Goal: Task Accomplishment & Management: Manage account settings

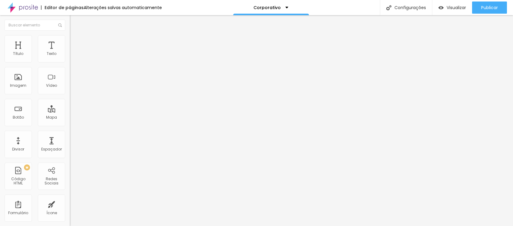
click at [75, 42] on span "Avançado" at bounding box center [85, 39] width 20 height 5
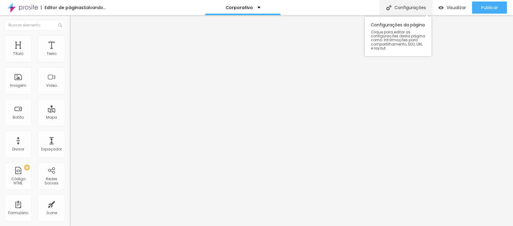
click at [405, 5] on div "Configurações" at bounding box center [406, 7] width 52 height 15
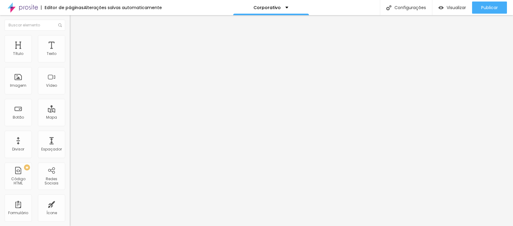
click at [70, 124] on input "http://www.anapaulalopes.com/gallery/110805-corporativo2" at bounding box center [106, 121] width 73 height 6
click at [70, 124] on input "http://www.anapaulalopes.com/gallery/110804-corporativo1" at bounding box center [106, 121] width 73 height 6
click at [70, 124] on input "http://www.anapaulalopes.com/gallery/110805-corporativo2" at bounding box center [106, 121] width 73 height 6
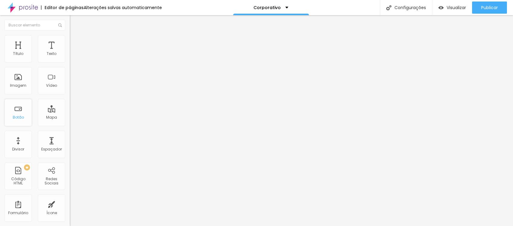
click at [18, 117] on div "Botão" at bounding box center [18, 117] width 11 height 4
click at [456, 5] on span "Visualizar" at bounding box center [456, 7] width 19 height 5
click at [447, 8] on span "Visualizar" at bounding box center [456, 7] width 19 height 5
click at [70, 124] on input "http://www.anapaulalopes.com/gallery/110804-corporativo1" at bounding box center [106, 121] width 73 height 6
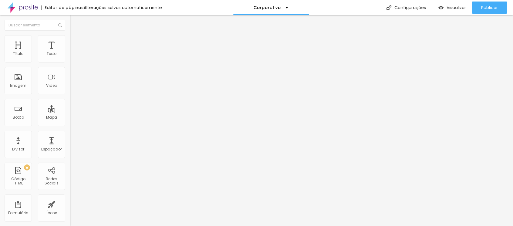
drag, startPoint x: 40, startPoint y: 164, endPoint x: 69, endPoint y: 165, distance: 29.8
click at [70, 139] on div "Trocar imagem Descrição da imagem (Alt) Alinhamento Proporção 16:9 Cinema Cinem…" at bounding box center [105, 92] width 70 height 91
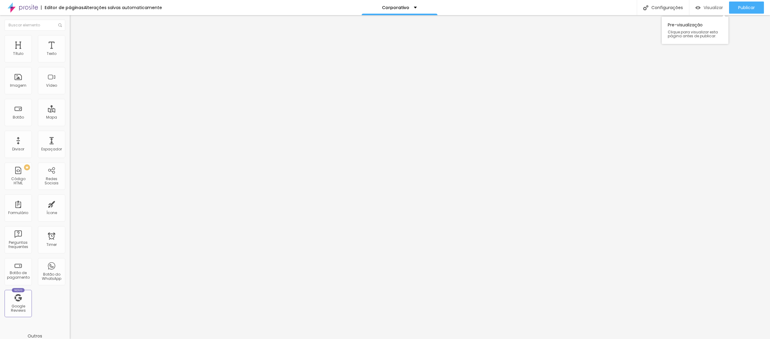
click at [513, 7] on span "Visualizar" at bounding box center [713, 7] width 19 height 5
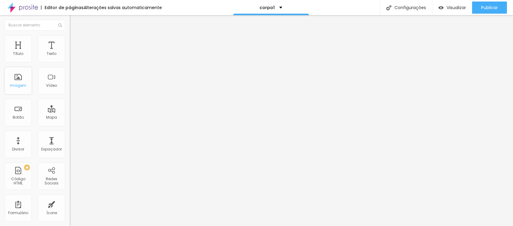
click at [17, 82] on div "Imagem" at bounding box center [18, 80] width 27 height 27
click at [70, 52] on span "Trocar imagem" at bounding box center [86, 49] width 33 height 5
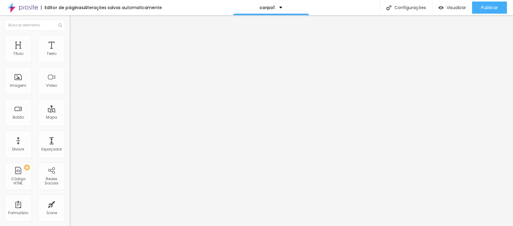
click at [70, 52] on span "Trocar imagem" at bounding box center [86, 49] width 33 height 5
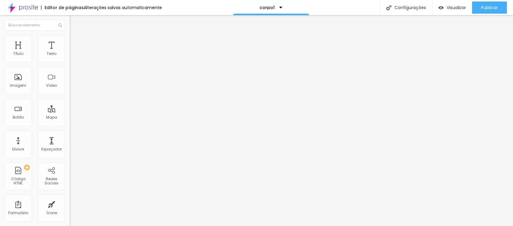
scroll to position [1035, 0]
click at [70, 52] on span "Trocar imagem" at bounding box center [86, 49] width 33 height 5
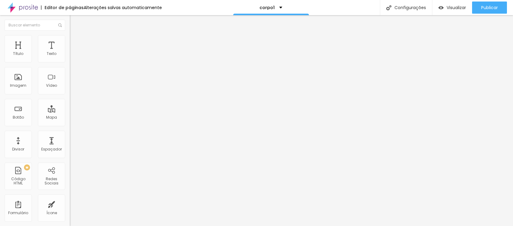
click at [70, 39] on img at bounding box center [72, 37] width 5 height 5
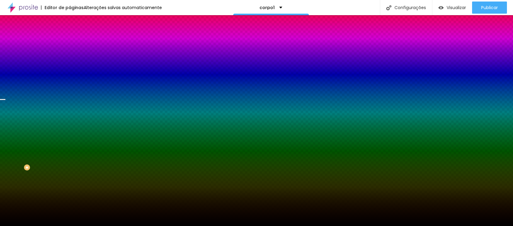
click at [70, 56] on span "Trocar imagem" at bounding box center [86, 53] width 33 height 5
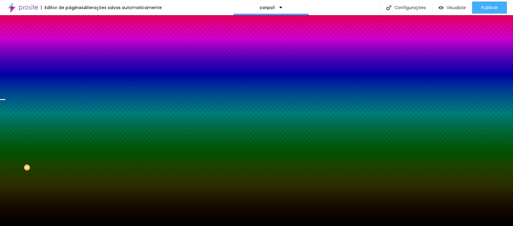
scroll to position [385, 0]
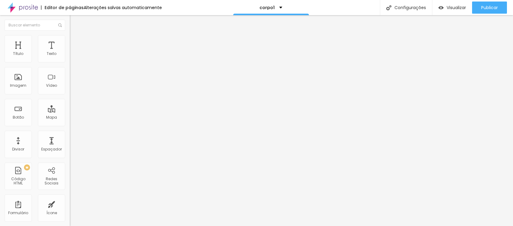
click at [70, 38] on img at bounding box center [72, 37] width 5 height 5
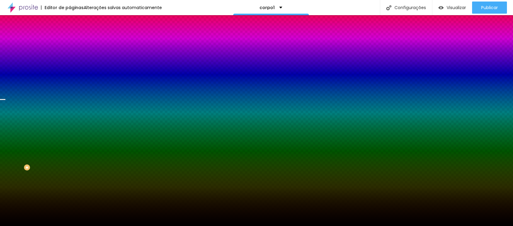
click at [70, 56] on span "Trocar imagem" at bounding box center [86, 53] width 33 height 5
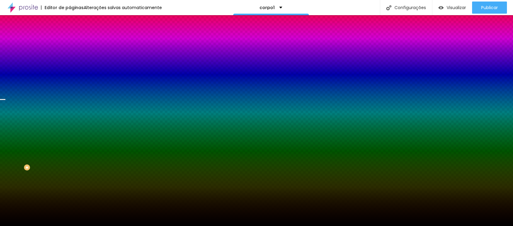
scroll to position [364, 0]
click at [70, 56] on span "Trocar imagem" at bounding box center [86, 53] width 33 height 5
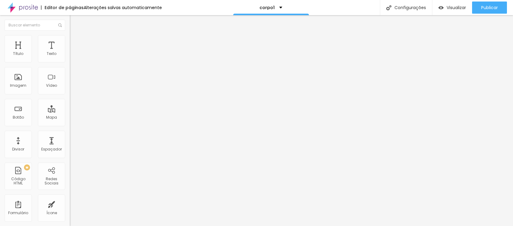
click at [70, 52] on span "Trocar imagem" at bounding box center [86, 49] width 33 height 5
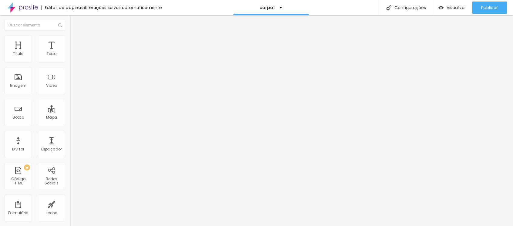
scroll to position [1072, 0]
click at [75, 41] on span "Avançado" at bounding box center [85, 39] width 20 height 5
click at [70, 35] on li "Estilo" at bounding box center [105, 32] width 70 height 6
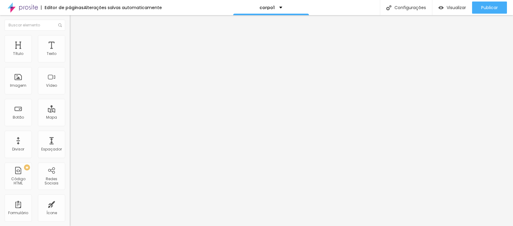
click at [74, 20] on img "button" at bounding box center [76, 22] width 5 height 5
click at [75, 41] on span "Avançado" at bounding box center [85, 39] width 20 height 5
click at [453, 7] on span "Visualizar" at bounding box center [456, 7] width 19 height 5
click at [70, 52] on span "Trocar imagem" at bounding box center [86, 49] width 33 height 5
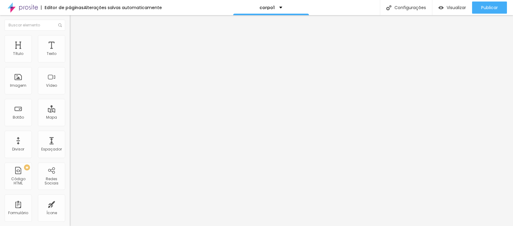
click at [70, 52] on span "Trocar imagem" at bounding box center [86, 49] width 33 height 5
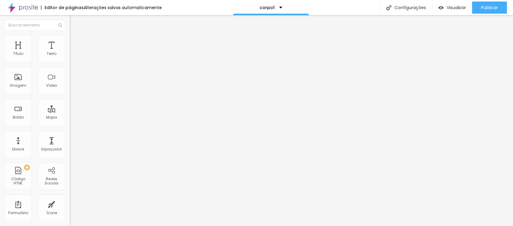
click at [70, 52] on span "Trocar imagem" at bounding box center [86, 49] width 33 height 5
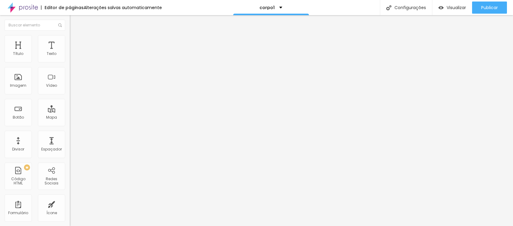
drag, startPoint x: 29, startPoint y: 38, endPoint x: 51, endPoint y: 40, distance: 22.6
click at [70, 38] on li "Estilo" at bounding box center [105, 38] width 70 height 6
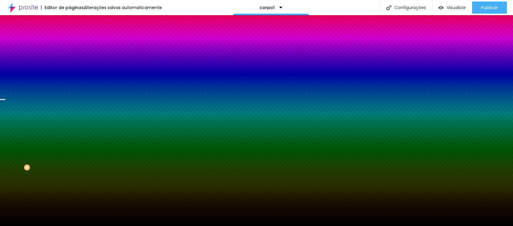
click at [70, 41] on li "Avançado" at bounding box center [105, 44] width 70 height 6
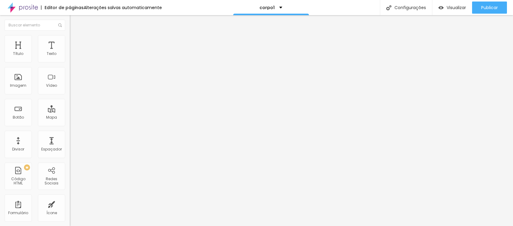
click at [70, 39] on li "Estilo" at bounding box center [105, 38] width 70 height 6
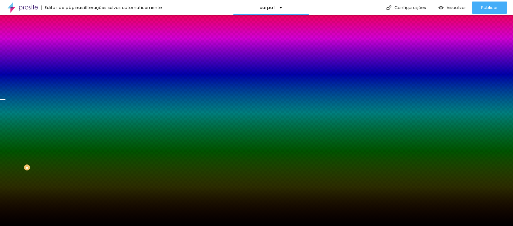
click at [70, 56] on span "Trocar imagem" at bounding box center [86, 53] width 33 height 5
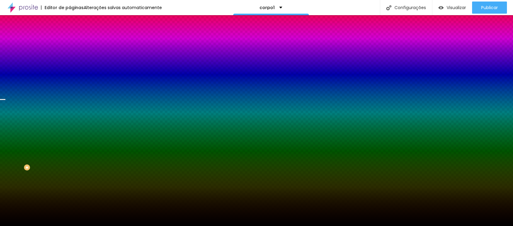
scroll to position [1013, 0]
click at [70, 56] on span "Trocar imagem" at bounding box center [86, 53] width 33 height 5
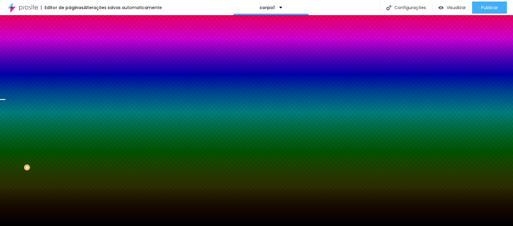
click at [70, 63] on span "Parallax" at bounding box center [77, 60] width 15 height 5
click at [70, 41] on img at bounding box center [72, 43] width 5 height 5
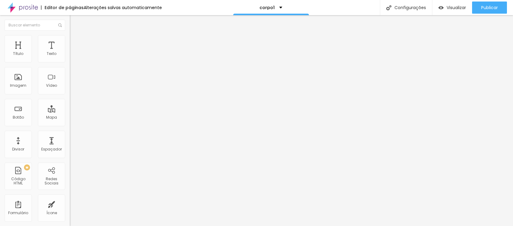
click at [70, 35] on img at bounding box center [72, 31] width 5 height 5
click at [70, 39] on img at bounding box center [72, 37] width 5 height 5
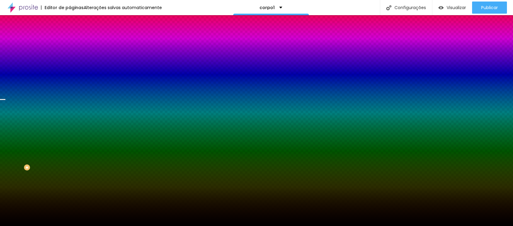
click at [70, 63] on span "Parallax" at bounding box center [77, 60] width 15 height 5
click at [70, 83] on div at bounding box center [105, 83] width 70 height 0
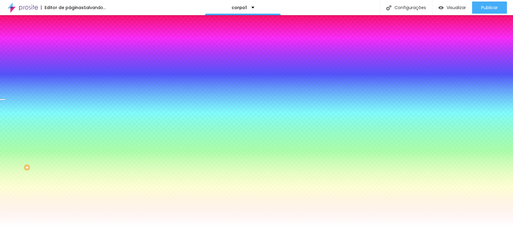
drag, startPoint x: 12, startPoint y: 138, endPoint x: 5, endPoint y: 135, distance: 7.2
click at [70, 89] on div "Cor de fundo Voltar ao padrão #FFFFFF" at bounding box center [105, 80] width 70 height 17
click at [70, 83] on div at bounding box center [105, 83] width 70 height 0
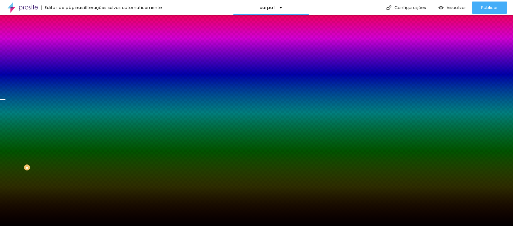
type input "#000000"
drag, startPoint x: 39, startPoint y: 169, endPoint x: 50, endPoint y: 188, distance: 21.5
click at [70, 188] on div "Editar Seção Conteúdo Estilo Avançado Imagem de fundo Trocar imagem Efeito da I…" at bounding box center [105, 120] width 70 height 211
click at [70, 56] on span "Trocar imagem" at bounding box center [86, 53] width 33 height 5
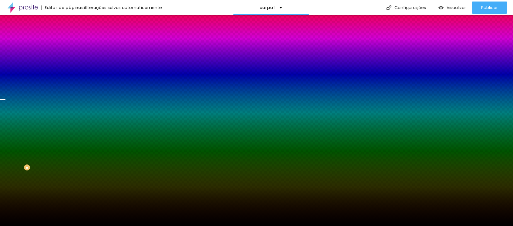
click at [70, 56] on span "Trocar imagem" at bounding box center [86, 53] width 33 height 5
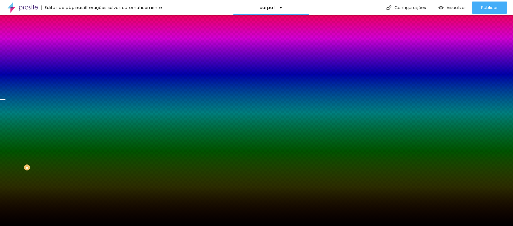
click at [72, 107] on icon "button" at bounding box center [74, 105] width 4 height 4
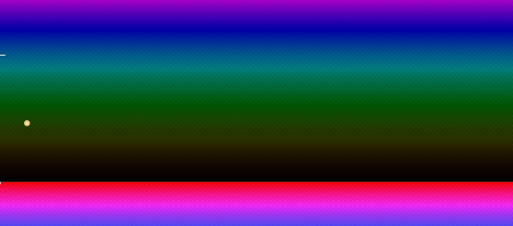
scroll to position [49, 0]
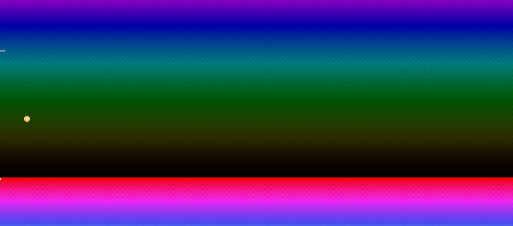
click at [130, 181] on div at bounding box center [256, 181] width 513 height 0
radio input "false"
radio input "true"
click at [135, 181] on div at bounding box center [256, 181] width 513 height 0
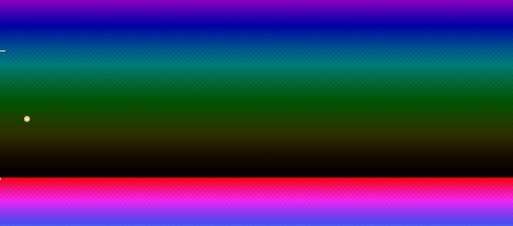
click at [32, 177] on div at bounding box center [256, 177] width 513 height 0
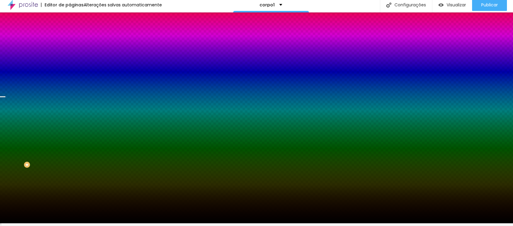
scroll to position [0, 0]
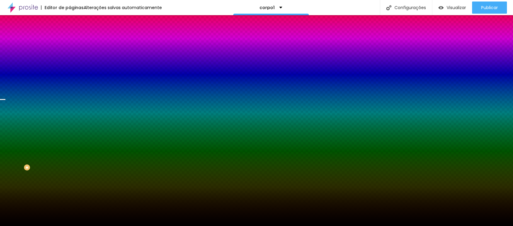
click at [72, 124] on icon "button" at bounding box center [74, 122] width 4 height 4
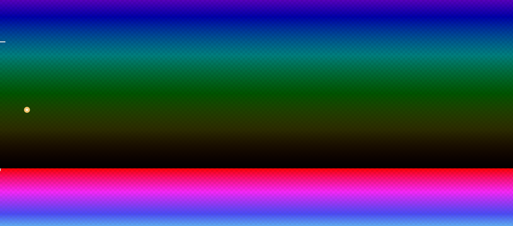
scroll to position [63, 0]
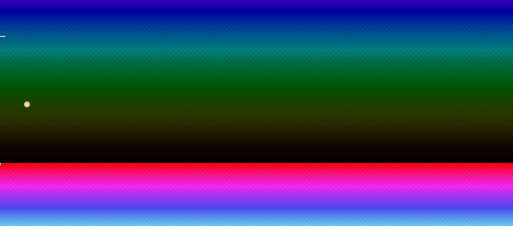
click at [130, 167] on div at bounding box center [256, 167] width 513 height 0
radio input "false"
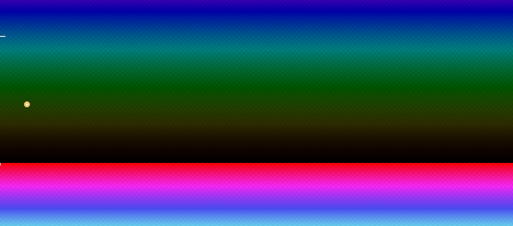
radio input "false"
radio input "true"
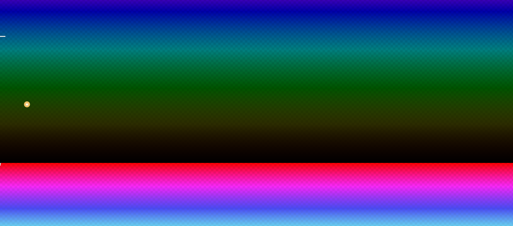
radio input "false"
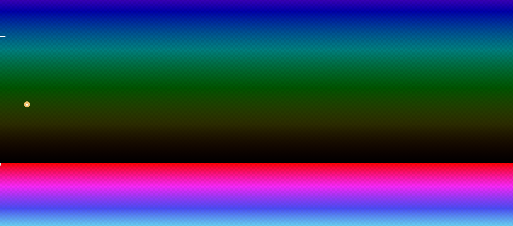
radio input "false"
radio input "true"
click at [6, 171] on img at bounding box center [4, 173] width 4 height 4
radio input "true"
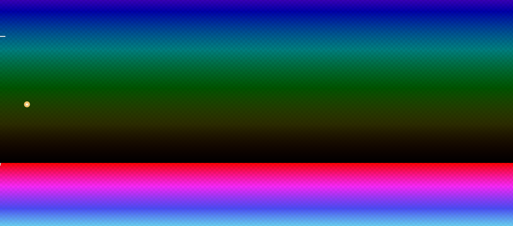
radio input "false"
radio input "true"
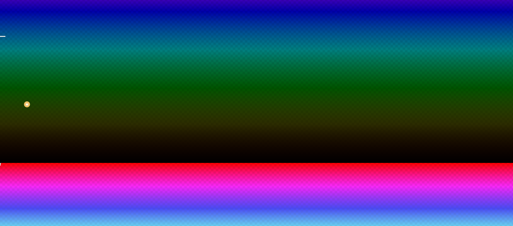
type input "95"
type input "90"
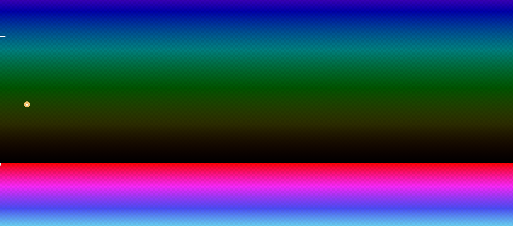
type input "85"
type input "80"
drag, startPoint x: 79, startPoint y: 187, endPoint x: 74, endPoint y: 187, distance: 4.9
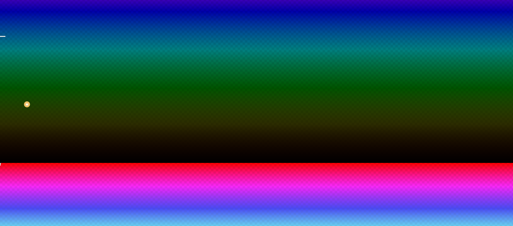
click at [25, 163] on div at bounding box center [256, 163] width 513 height 0
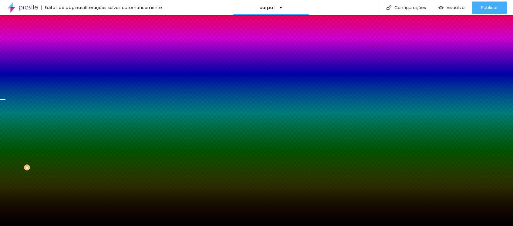
click at [70, 41] on img at bounding box center [72, 43] width 5 height 5
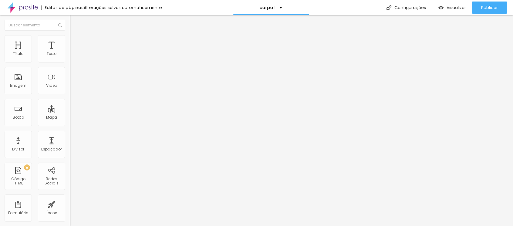
click at [70, 35] on img at bounding box center [72, 31] width 5 height 5
click at [70, 55] on span "Encaixotado" at bounding box center [82, 52] width 24 height 5
click at [70, 65] on span "Completo" at bounding box center [79, 61] width 19 height 5
click at [70, 59] on span "Encaixotado" at bounding box center [82, 56] width 24 height 5
click at [70, 55] on span "Encaixotado" at bounding box center [82, 52] width 24 height 5
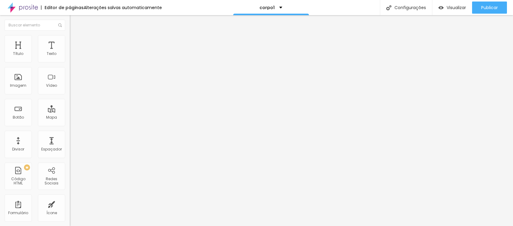
click at [70, 65] on span "Completo" at bounding box center [79, 61] width 19 height 5
click at [70, 39] on li "Estilo" at bounding box center [105, 38] width 70 height 6
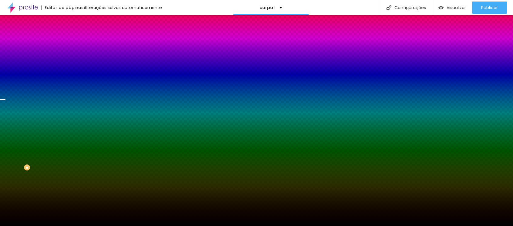
click at [72, 124] on icon "button" at bounding box center [74, 122] width 4 height 4
click at [131, 226] on div at bounding box center [256, 230] width 513 height 0
click at [29, 226] on div at bounding box center [256, 226] width 513 height 0
click at [70, 63] on span "Parallax" at bounding box center [77, 60] width 15 height 5
click at [70, 67] on span "Nenhum" at bounding box center [78, 64] width 16 height 5
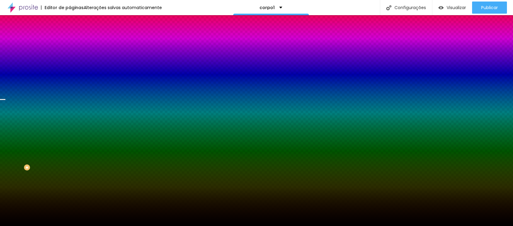
click at [70, 126] on div "Efeito inferior DESATIVADO Voltar ao padrão" at bounding box center [105, 117] width 70 height 17
click at [70, 41] on img at bounding box center [72, 43] width 5 height 5
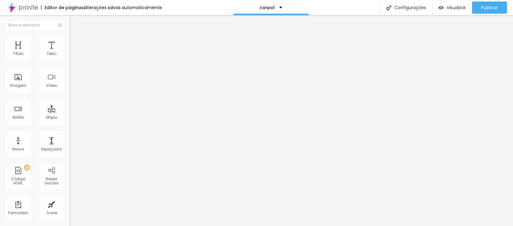
type input "72"
type input "64"
type input "58"
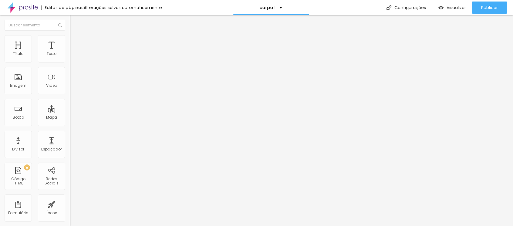
type input "58"
type input "54"
type input "53"
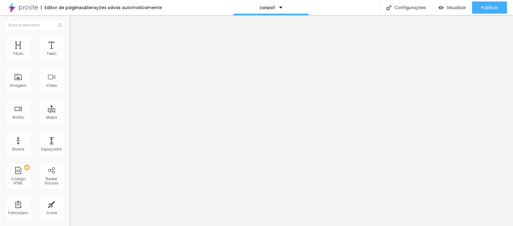
type input "51"
type input "50"
type input "49"
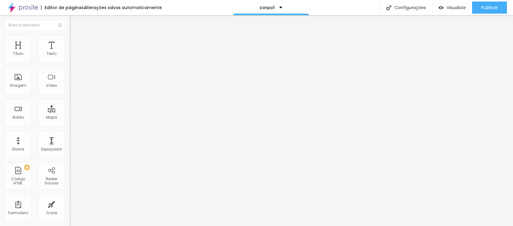
type input "49"
type input "48"
type input "47"
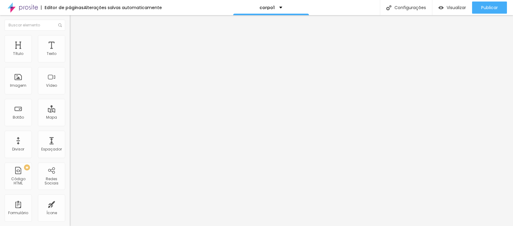
type input "46"
type input "44"
type input "43"
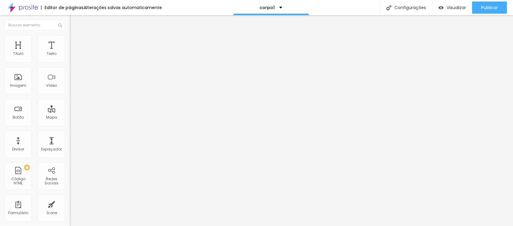
type input "43"
type input "42"
type input "41"
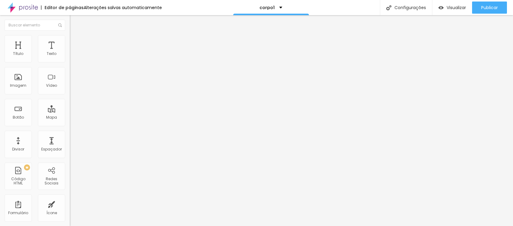
type input "42"
type input "41"
type input "43"
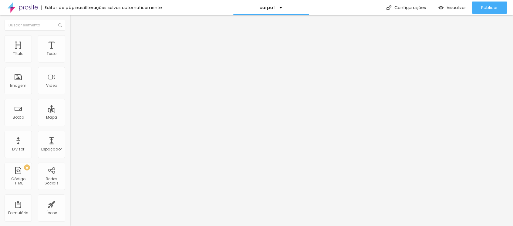
type input "43"
type input "42"
type input "39"
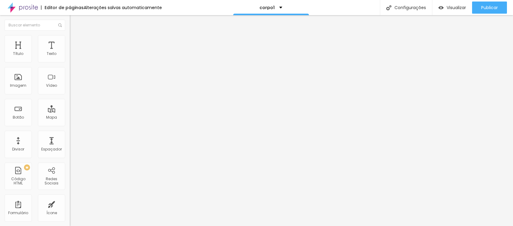
type input "36"
type input "28"
type input "23"
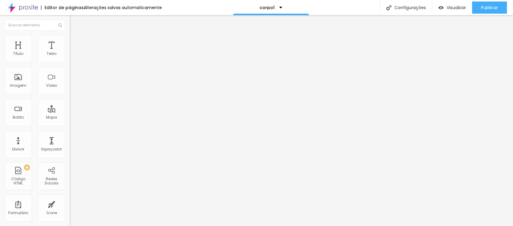
type input "23"
type input "22"
type input "21"
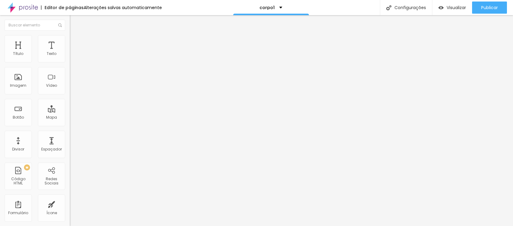
type input "19"
type input "18"
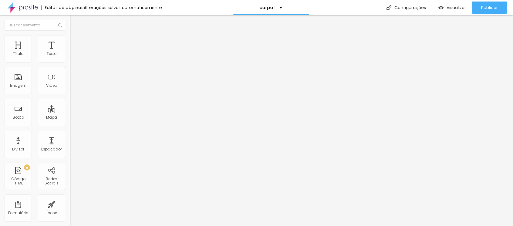
click at [70, 204] on input "range" at bounding box center [89, 206] width 39 height 5
click at [70, 41] on img at bounding box center [72, 43] width 5 height 5
type input "16"
type input "14"
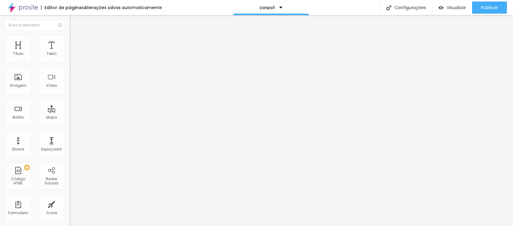
type input "14"
type input "13"
type input "12"
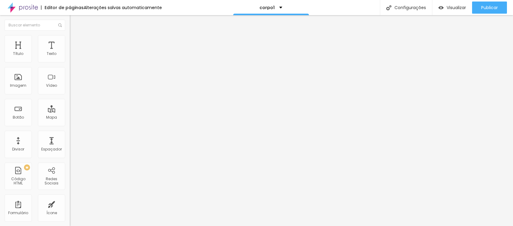
type input "12"
click at [70, 204] on input "range" at bounding box center [89, 206] width 39 height 5
click at [75, 42] on span "Estilo" at bounding box center [79, 39] width 9 height 5
click at [75, 43] on span "Avançado" at bounding box center [85, 45] width 20 height 5
type input "13"
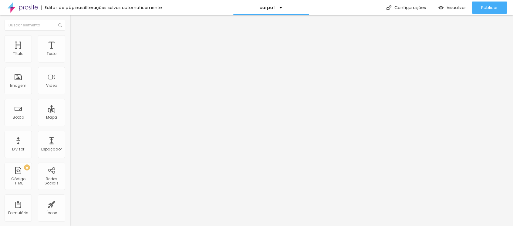
type input "13"
type input "15"
type input "16"
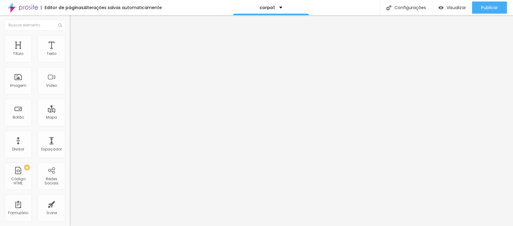
type input "17"
type input "18"
type input "19"
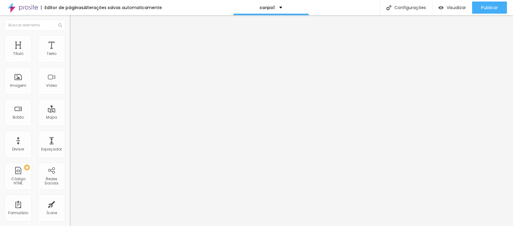
type input "19"
type input "20"
type input "21"
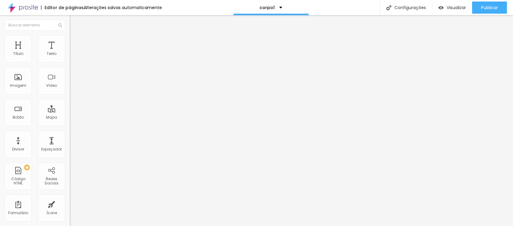
type input "24"
type input "26"
type input "25"
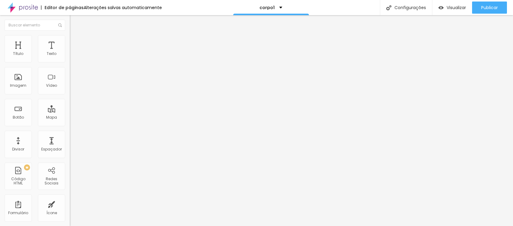
type input "25"
type input "24"
type input "23"
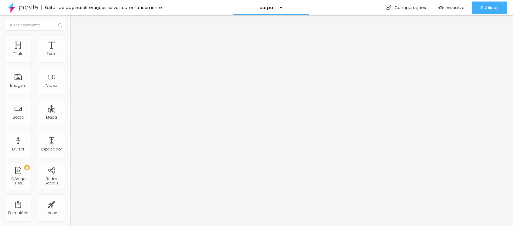
type input "22"
type input "21"
type input "20"
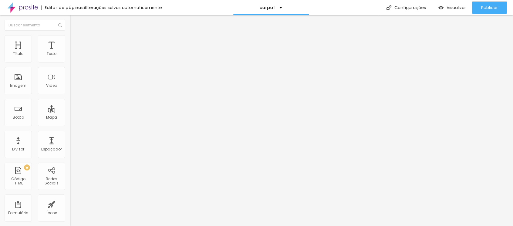
type input "20"
click at [70, 204] on input "range" at bounding box center [89, 206] width 39 height 5
type input "19"
type input "18"
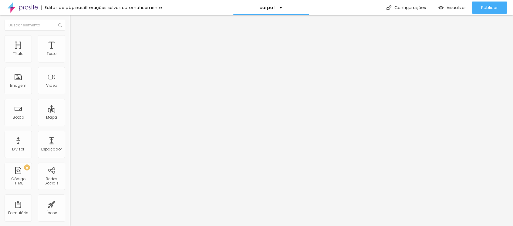
type input "18"
type input "17"
type input "16"
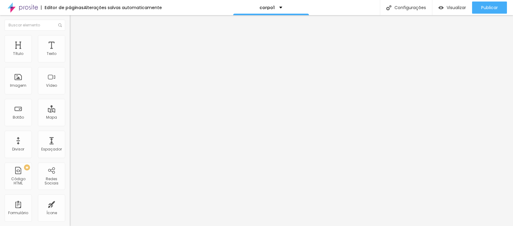
type input "15"
type input "14"
type input "13"
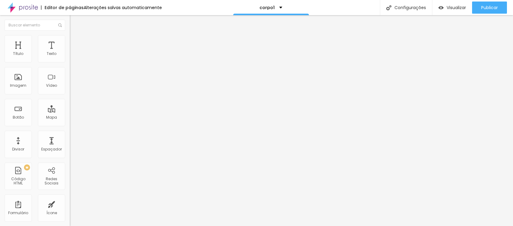
type input "13"
type input "12"
type input "11"
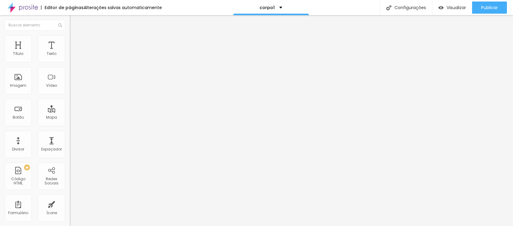
type input "10"
type input "9"
type input "8"
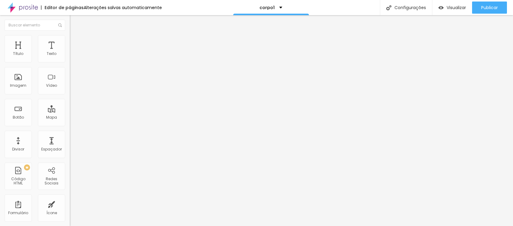
type input "8"
type input "7"
type input "6"
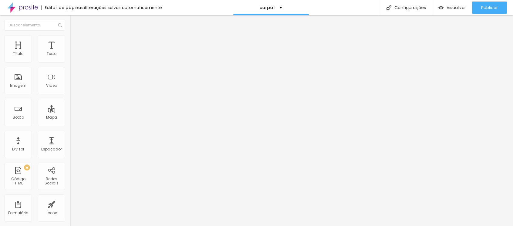
type input "5"
type input "4"
type input "3"
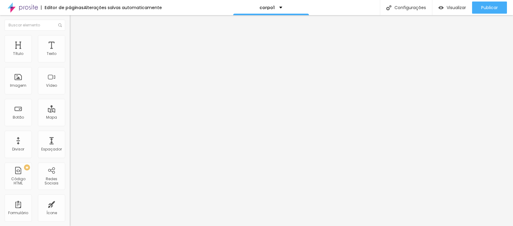
type input "3"
type input "2"
type input "3"
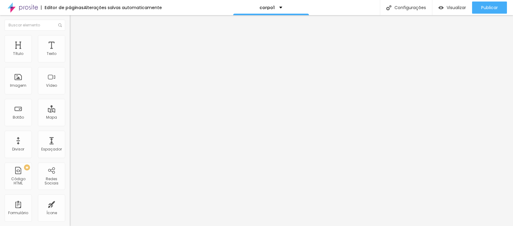
type input "5"
type input "6"
type input "7"
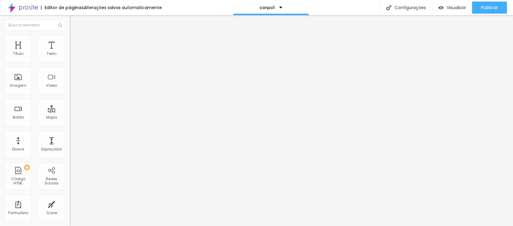
type input "7"
type input "8"
type input "7"
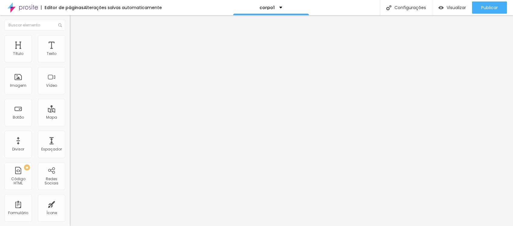
type input "6"
type input "5"
drag, startPoint x: 22, startPoint y: 71, endPoint x: 16, endPoint y: 71, distance: 5.8
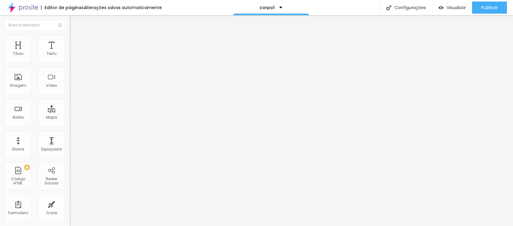
type input "5"
click at [70, 204] on input "range" at bounding box center [89, 206] width 39 height 5
type input "12"
type input "13"
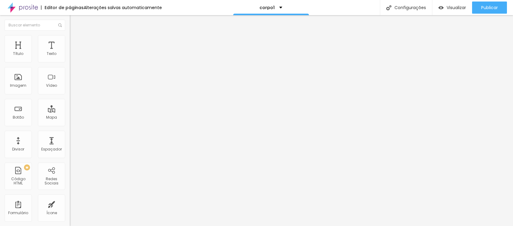
type input "13"
type input "14"
type input "15"
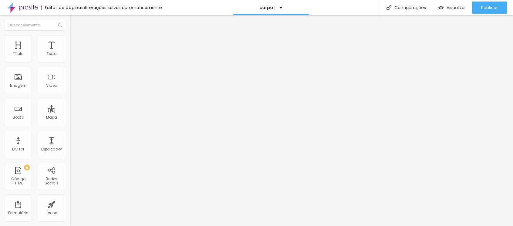
type input "16"
type input "17"
click at [70, 118] on input "range" at bounding box center [89, 120] width 39 height 5
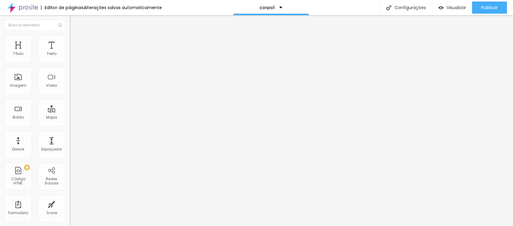
type input "16"
type input "15"
type input "14"
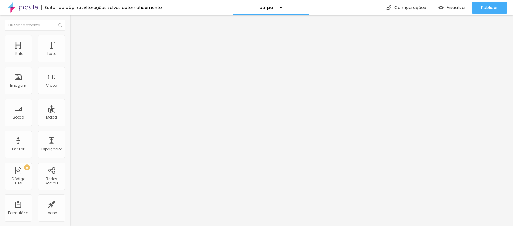
type input "14"
type input "13"
type input "12"
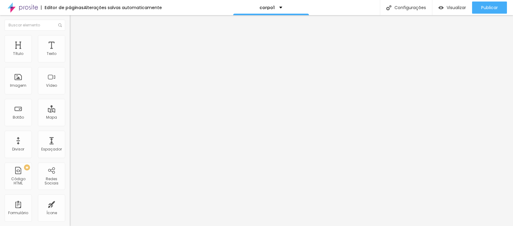
type input "11"
type input "10"
click at [70, 118] on input "range" at bounding box center [89, 120] width 39 height 5
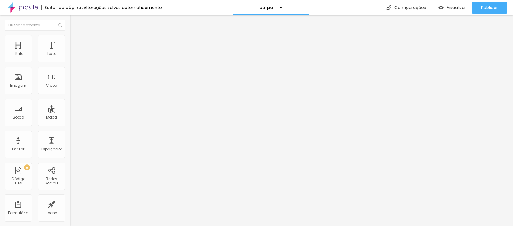
click at [74, 21] on img "button" at bounding box center [76, 22] width 5 height 5
drag, startPoint x: 35, startPoint y: 37, endPoint x: 39, endPoint y: 38, distance: 4.0
click at [70, 37] on img at bounding box center [72, 37] width 5 height 5
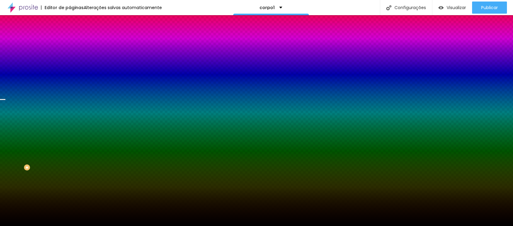
click at [70, 41] on img at bounding box center [72, 43] width 5 height 5
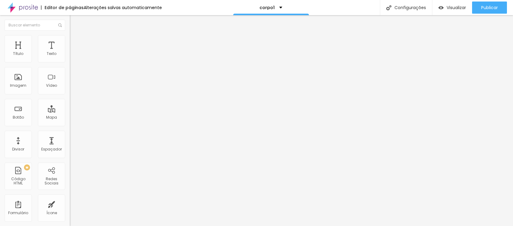
click at [70, 204] on input "range" at bounding box center [89, 206] width 39 height 5
click at [450, 6] on span "Visualizar" at bounding box center [456, 7] width 19 height 5
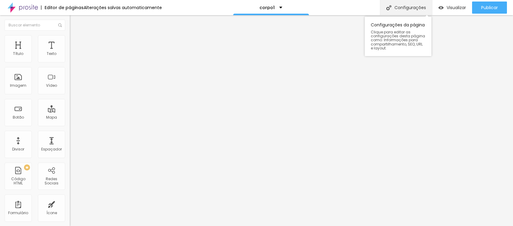
click at [402, 8] on div "Configurações" at bounding box center [406, 7] width 52 height 15
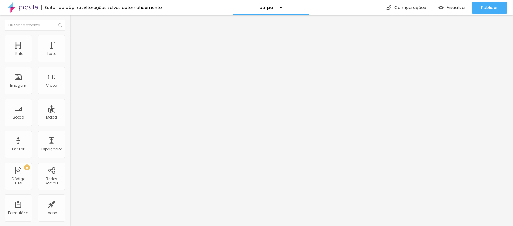
drag, startPoint x: 20, startPoint y: 79, endPoint x: 23, endPoint y: 77, distance: 3.5
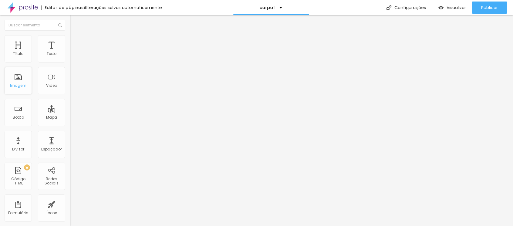
click at [20, 79] on div "Imagem" at bounding box center [18, 80] width 27 height 27
click at [19, 80] on div "Imagem" at bounding box center [18, 80] width 27 height 27
click at [70, 52] on span "Adicionar imagem" at bounding box center [89, 49] width 39 height 5
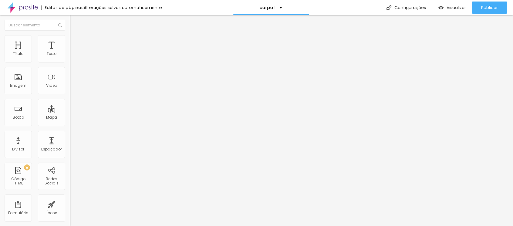
click at [70, 52] on span "Adicionar imagem" at bounding box center [89, 49] width 39 height 5
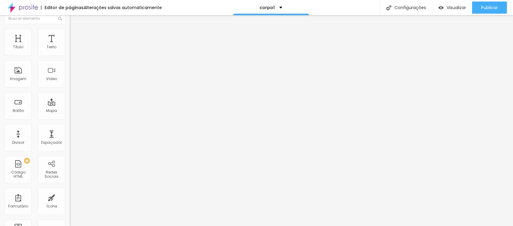
scroll to position [0, 0]
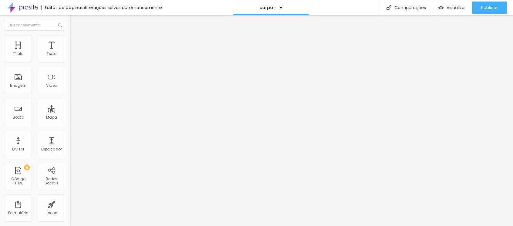
click at [70, 95] on span "Original" at bounding box center [77, 92] width 15 height 5
click at [70, 36] on img at bounding box center [72, 37] width 5 height 5
click at [72, 164] on icon "button" at bounding box center [74, 166] width 4 height 4
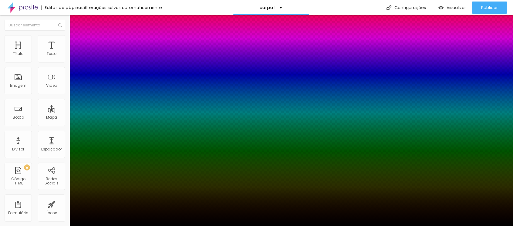
click at [111, 226] on div at bounding box center [256, 230] width 513 height 0
click at [106, 226] on div at bounding box center [256, 226] width 513 height 0
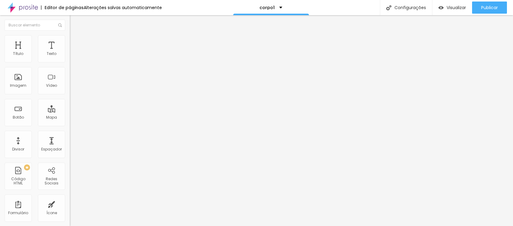
click at [70, 41] on img at bounding box center [72, 43] width 5 height 5
click at [70, 38] on img at bounding box center [72, 37] width 5 height 5
click at [72, 164] on icon "button" at bounding box center [74, 166] width 4 height 4
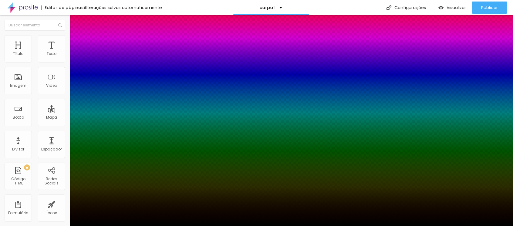
click at [104, 226] on div at bounding box center [256, 230] width 513 height 0
click at [203, 226] on div at bounding box center [256, 226] width 513 height 0
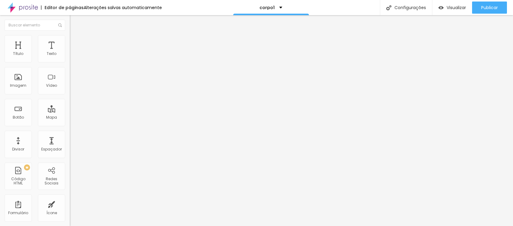
click at [70, 52] on span "Trocar imagem" at bounding box center [86, 49] width 33 height 5
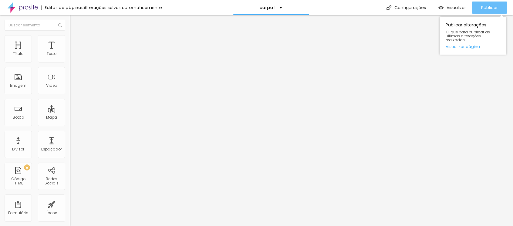
click at [484, 7] on span "Publicar" at bounding box center [489, 7] width 17 height 5
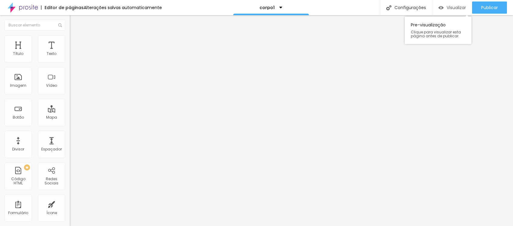
click at [450, 8] on span "Visualizar" at bounding box center [456, 7] width 19 height 5
click at [74, 20] on img "button" at bounding box center [76, 22] width 5 height 5
click at [70, 52] on span "Adicionar imagem" at bounding box center [89, 49] width 39 height 5
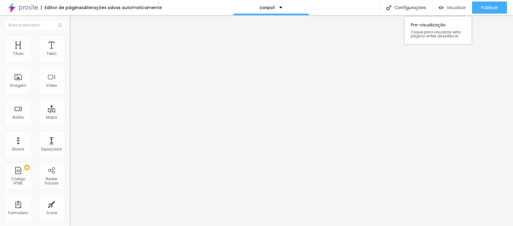
click at [450, 8] on span "Visualizar" at bounding box center [456, 7] width 19 height 5
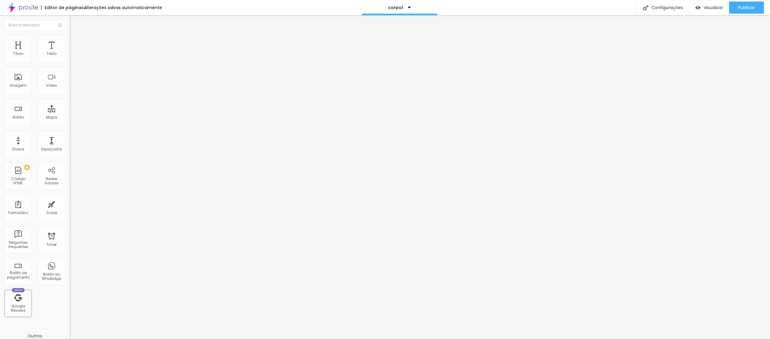
click at [74, 21] on img "button" at bounding box center [76, 22] width 5 height 5
click at [74, 23] on img "button" at bounding box center [76, 22] width 5 height 5
click at [70, 40] on li "Avançado" at bounding box center [105, 38] width 70 height 6
click at [70, 35] on img at bounding box center [72, 31] width 5 height 5
click at [72, 56] on icon "button" at bounding box center [74, 55] width 4 height 4
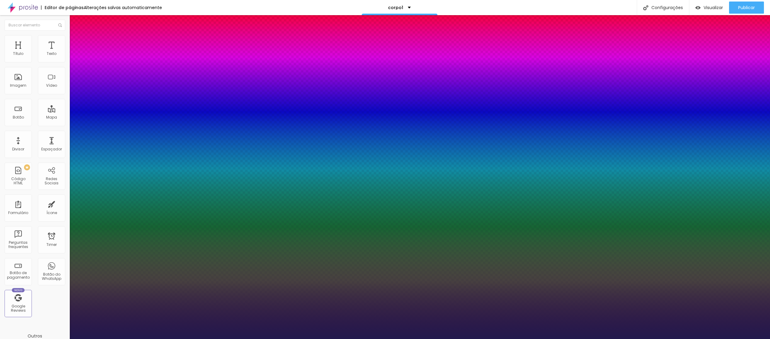
click at [193, 226] on div at bounding box center [385, 339] width 770 height 0
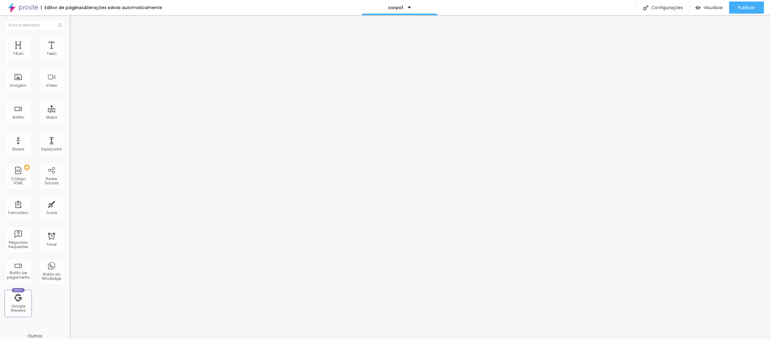
click at [70, 37] on li "Avançado" at bounding box center [105, 38] width 70 height 6
click at [74, 21] on img "button" at bounding box center [76, 22] width 5 height 5
click at [75, 52] on span "Titulo 1" at bounding box center [85, 48] width 20 height 8
click at [70, 57] on span "Titulo 2" at bounding box center [80, 54] width 20 height 8
click at [70, 63] on span "Titulo 3" at bounding box center [78, 59] width 17 height 7
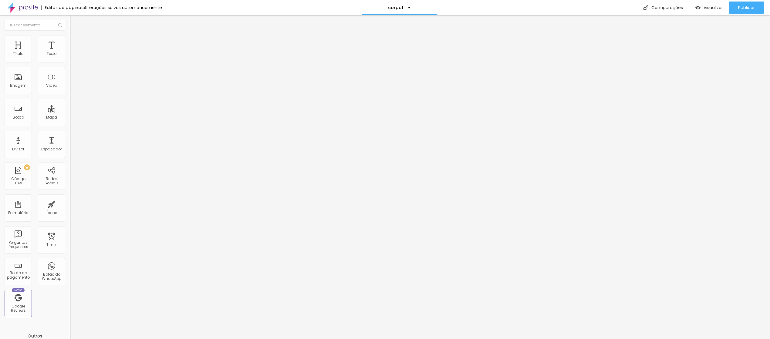
click at [70, 52] on span "Titulo 1" at bounding box center [80, 48] width 20 height 8
click at [70, 38] on img at bounding box center [72, 37] width 5 height 5
click at [70, 35] on li "Estilo" at bounding box center [105, 32] width 70 height 6
click at [70, 90] on button "button" at bounding box center [74, 86] width 8 height 6
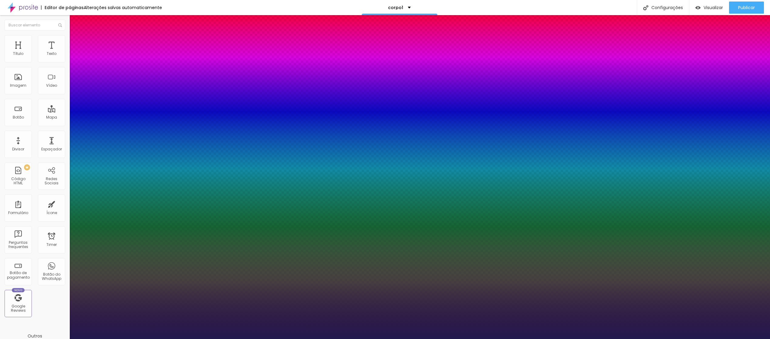
drag, startPoint x: 79, startPoint y: 200, endPoint x: 66, endPoint y: 200, distance: 12.7
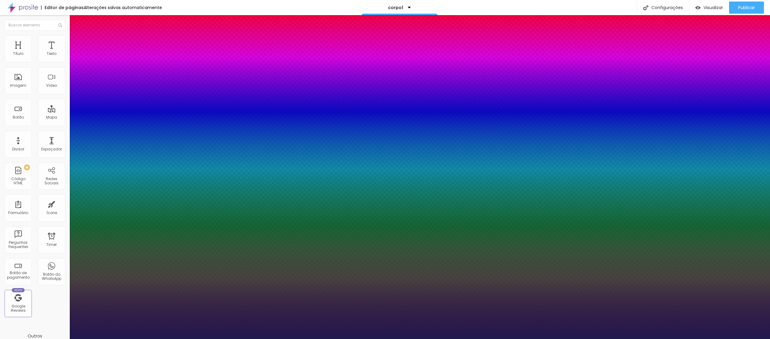
click at [191, 226] on div at bounding box center [385, 339] width 770 height 0
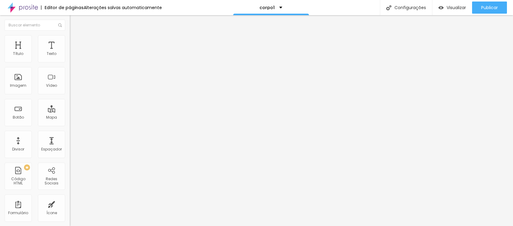
click at [70, 37] on img at bounding box center [72, 37] width 5 height 5
click at [70, 41] on img at bounding box center [72, 43] width 5 height 5
click at [70, 36] on img at bounding box center [72, 37] width 5 height 5
click at [70, 35] on li "Conteúdo" at bounding box center [105, 32] width 70 height 6
click at [70, 95] on span "Original" at bounding box center [77, 92] width 15 height 5
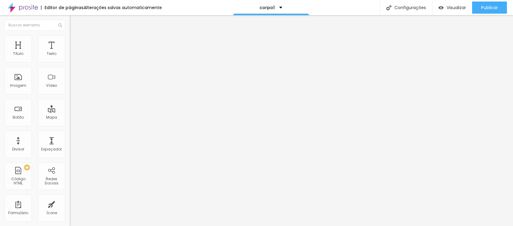
click at [70, 95] on span "Original" at bounding box center [77, 92] width 15 height 5
click at [116, 6] on div "Alterações salvas automaticamente" at bounding box center [123, 7] width 78 height 4
click at [280, 8] on div "corpo1" at bounding box center [271, 7] width 76 height 15
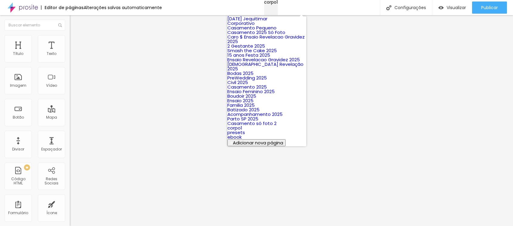
click at [278, 4] on div "corpo1" at bounding box center [271, 2] width 14 height 4
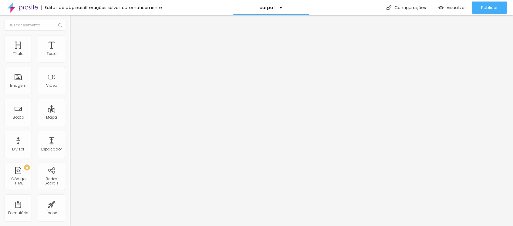
click at [70, 73] on img at bounding box center [72, 70] width 4 height 4
click at [70, 39] on li "Estilo" at bounding box center [105, 38] width 70 height 6
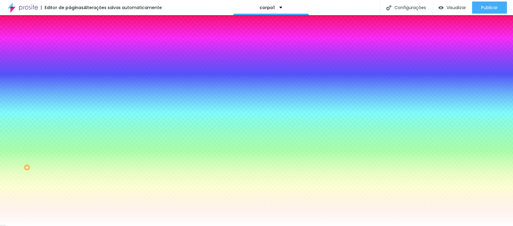
click at [70, 41] on img at bounding box center [72, 43] width 5 height 5
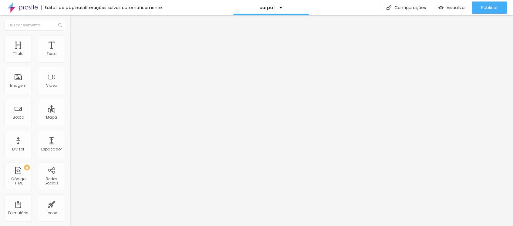
click at [70, 38] on li "Estilo" at bounding box center [105, 38] width 70 height 6
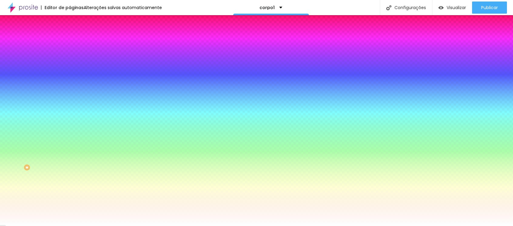
click at [70, 35] on img at bounding box center [72, 31] width 5 height 5
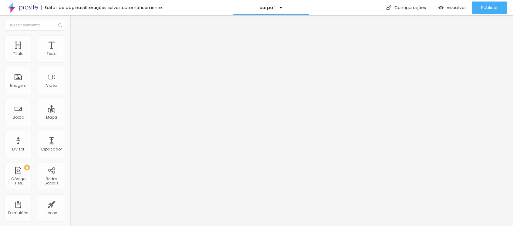
drag, startPoint x: 34, startPoint y: 66, endPoint x: 21, endPoint y: 69, distance: 13.0
click at [70, 57] on input "Click me" at bounding box center [106, 54] width 73 height 6
drag, startPoint x: 31, startPoint y: 68, endPoint x: 16, endPoint y: 67, distance: 14.9
click at [70, 67] on div "Texto Click me Alinhamento [GEOGRAPHIC_DATA] Link URL https:// Abrir em uma nov…" at bounding box center [105, 91] width 70 height 88
click at [74, 21] on img "button" at bounding box center [76, 22] width 5 height 5
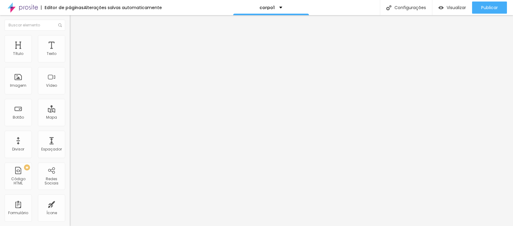
click at [70, 41] on li "Estilo" at bounding box center [105, 38] width 70 height 6
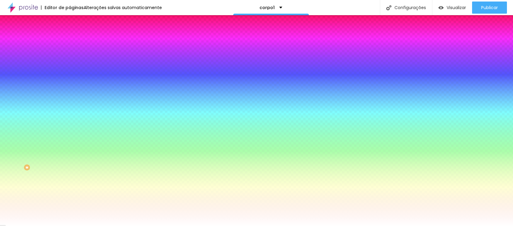
click at [75, 43] on span "Avançado" at bounding box center [85, 45] width 20 height 5
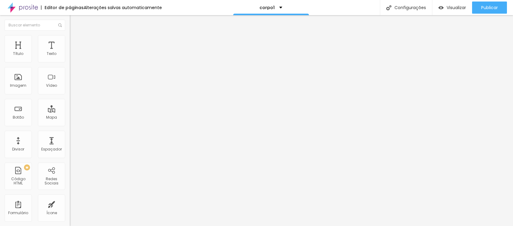
click at [70, 35] on li "Conteúdo" at bounding box center [105, 32] width 70 height 6
click at [75, 41] on span "Estilo" at bounding box center [79, 39] width 9 height 5
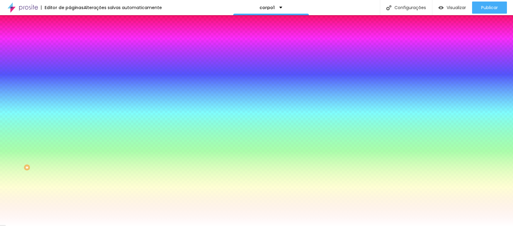
click at [70, 41] on li "Avançado" at bounding box center [105, 44] width 70 height 6
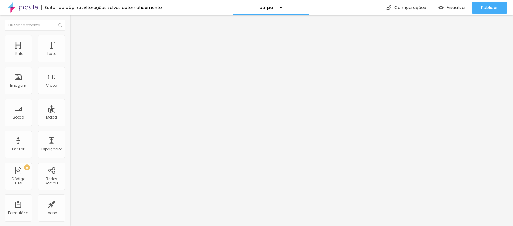
click at [74, 20] on img "button" at bounding box center [76, 22] width 5 height 5
click at [70, 40] on li "Estilo" at bounding box center [105, 38] width 70 height 6
click at [75, 42] on span "Estilo" at bounding box center [79, 39] width 9 height 5
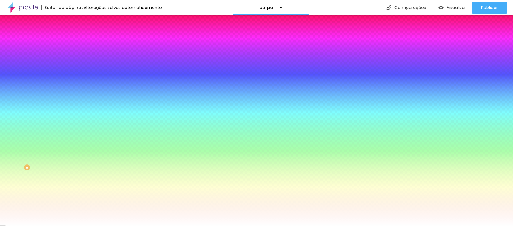
click at [70, 58] on div at bounding box center [105, 58] width 70 height 0
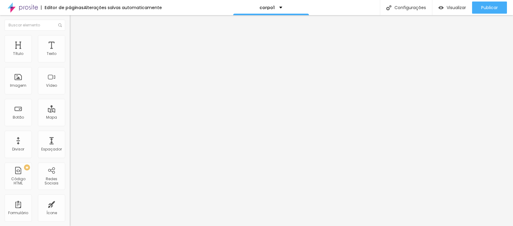
click at [70, 40] on li "Estilo" at bounding box center [105, 38] width 70 height 6
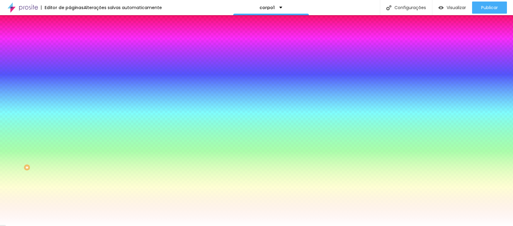
click at [70, 56] on span "Adicionar imagem" at bounding box center [89, 53] width 39 height 5
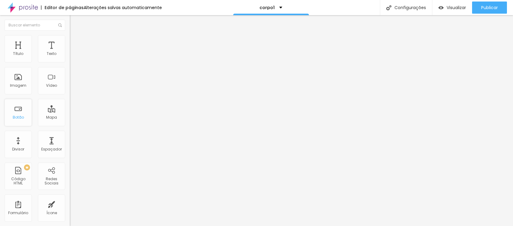
click at [24, 115] on div "Botão" at bounding box center [18, 112] width 27 height 27
click at [70, 77] on img at bounding box center [72, 75] width 4 height 4
click at [70, 94] on span "Normal" at bounding box center [77, 92] width 14 height 5
click at [70, 99] on span "Pequeno" at bounding box center [78, 96] width 16 height 5
click at [70, 40] on li "Estilo" at bounding box center [105, 38] width 70 height 6
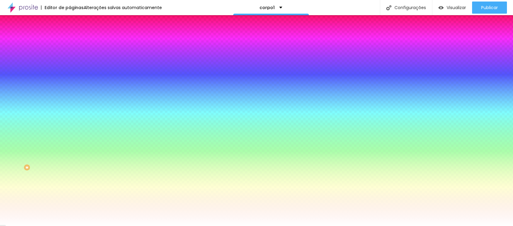
click at [70, 41] on li "Avançado" at bounding box center [105, 44] width 70 height 6
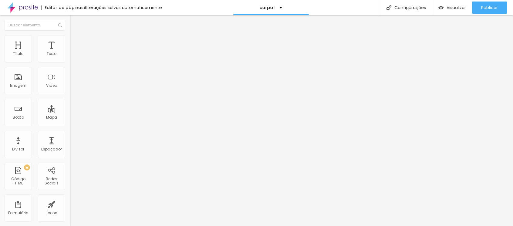
click at [70, 40] on li "Estilo" at bounding box center [105, 38] width 70 height 6
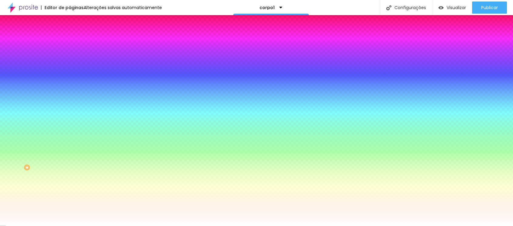
click at [74, 21] on img "button" at bounding box center [76, 22] width 5 height 5
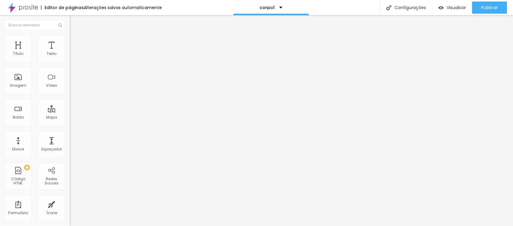
click at [70, 38] on li "Estilo" at bounding box center [105, 38] width 70 height 6
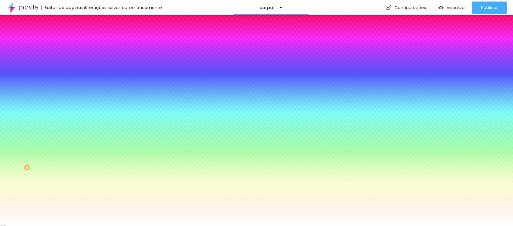
click at [70, 63] on span "Nenhum" at bounding box center [78, 60] width 16 height 5
click at [70, 73] on span "Parallax" at bounding box center [77, 69] width 15 height 5
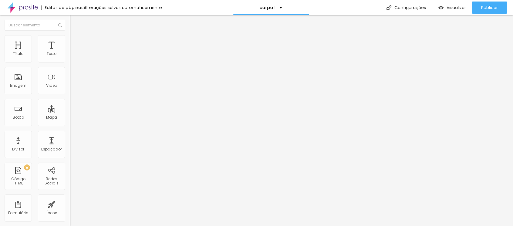
click at [70, 52] on span "Adicionar imagem" at bounding box center [89, 49] width 39 height 5
click at [70, 40] on li "Estilo" at bounding box center [105, 38] width 70 height 6
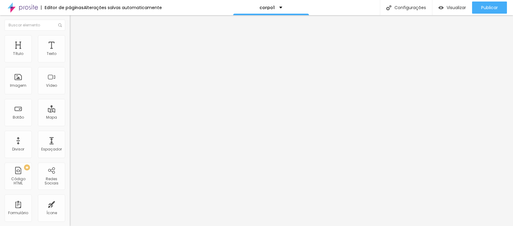
click at [70, 35] on li "Conteúdo" at bounding box center [105, 32] width 70 height 6
click at [70, 40] on li "Estilo" at bounding box center [105, 38] width 70 height 6
click at [70, 37] on img at bounding box center [72, 37] width 5 height 5
click at [75, 41] on span "Estilo" at bounding box center [79, 39] width 9 height 5
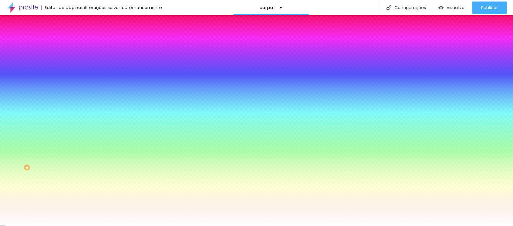
click at [70, 63] on span "Parallax" at bounding box center [77, 60] width 15 height 5
click at [70, 67] on span "Nenhum" at bounding box center [78, 64] width 16 height 5
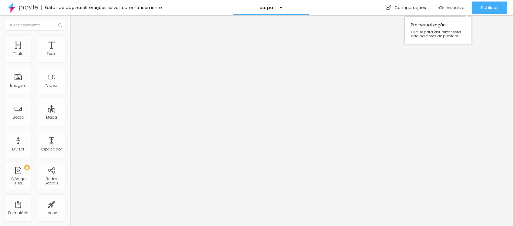
click at [453, 5] on span "Visualizar" at bounding box center [456, 7] width 19 height 5
click at [70, 39] on img at bounding box center [72, 37] width 5 height 5
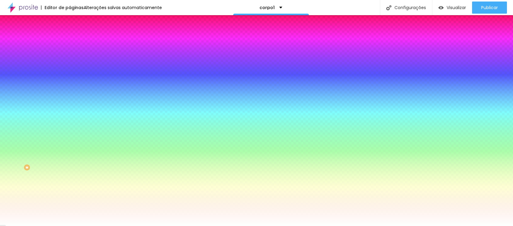
click at [70, 83] on div at bounding box center [105, 83] width 70 height 0
click at [60, 127] on div at bounding box center [256, 113] width 513 height 226
click at [60, 136] on div at bounding box center [256, 113] width 513 height 226
click at [60, 157] on div at bounding box center [256, 113] width 513 height 226
click at [62, 138] on div at bounding box center [256, 113] width 513 height 226
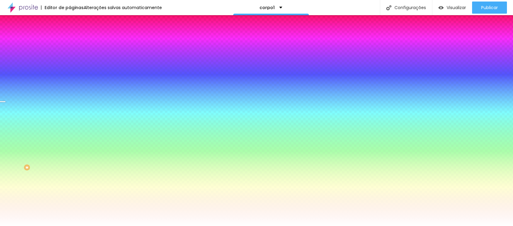
click at [46, 161] on div at bounding box center [256, 113] width 513 height 226
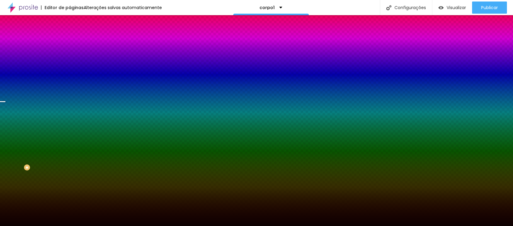
click at [70, 185] on div "Editar Seção Conteúdo Estilo Avançado Imagem de fundo Trocar imagem Efeito da I…" at bounding box center [105, 120] width 70 height 211
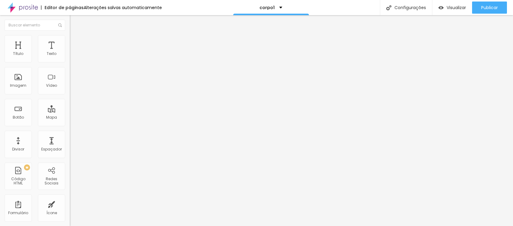
click at [70, 39] on li "Estilo" at bounding box center [105, 38] width 70 height 6
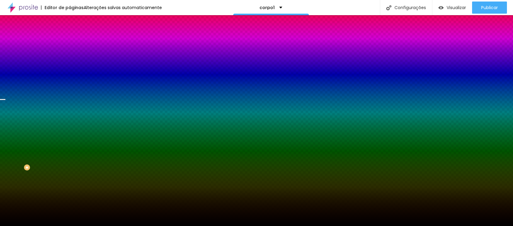
click at [70, 83] on div at bounding box center [105, 83] width 70 height 0
drag, startPoint x: 62, startPoint y: 138, endPoint x: 62, endPoint y: 129, distance: 9.1
click at [6, 60] on div at bounding box center [3, 59] width 6 height 1
click at [43, 160] on div at bounding box center [256, 113] width 513 height 226
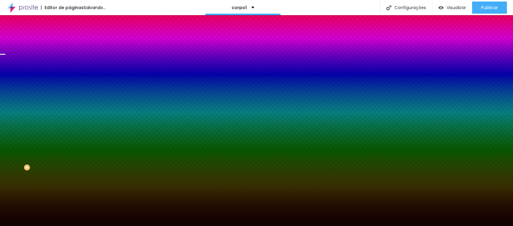
drag, startPoint x: 62, startPoint y: 130, endPoint x: 67, endPoint y: 128, distance: 4.9
click at [5, 55] on div at bounding box center [2, 54] width 6 height 1
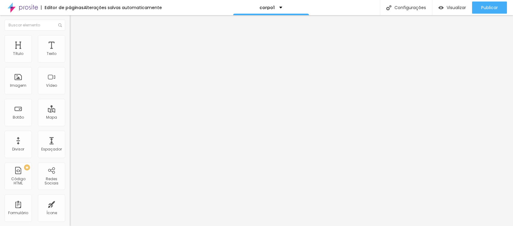
drag, startPoint x: 36, startPoint y: 37, endPoint x: 41, endPoint y: 53, distance: 16.8
click at [70, 37] on img at bounding box center [72, 37] width 5 height 5
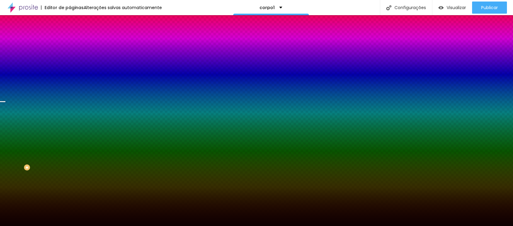
click at [70, 83] on div at bounding box center [105, 83] width 70 height 0
drag, startPoint x: 62, startPoint y: 138, endPoint x: 62, endPoint y: 153, distance: 14.9
click at [5, 176] on div at bounding box center [2, 176] width 6 height 1
click at [70, 56] on span "Trocar imagem" at bounding box center [86, 53] width 33 height 5
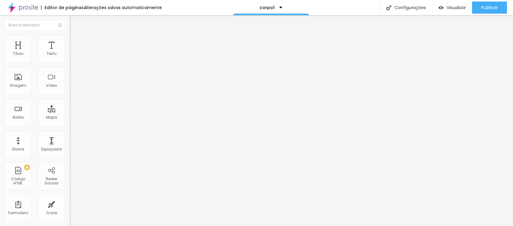
click at [70, 52] on span "Adicionar imagem" at bounding box center [89, 49] width 39 height 5
click at [70, 52] on span "Trocar imagem" at bounding box center [86, 49] width 33 height 5
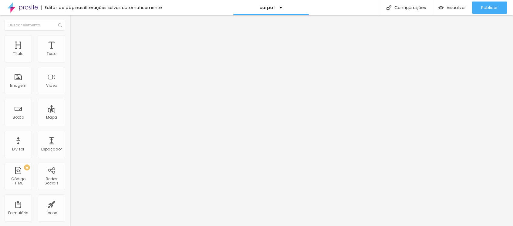
scroll to position [1049, 0]
drag, startPoint x: 16, startPoint y: 87, endPoint x: 289, endPoint y: 10, distance: 283.7
click at [458, 6] on span "Visualizar" at bounding box center [456, 7] width 19 height 5
